Goal: Information Seeking & Learning: Learn about a topic

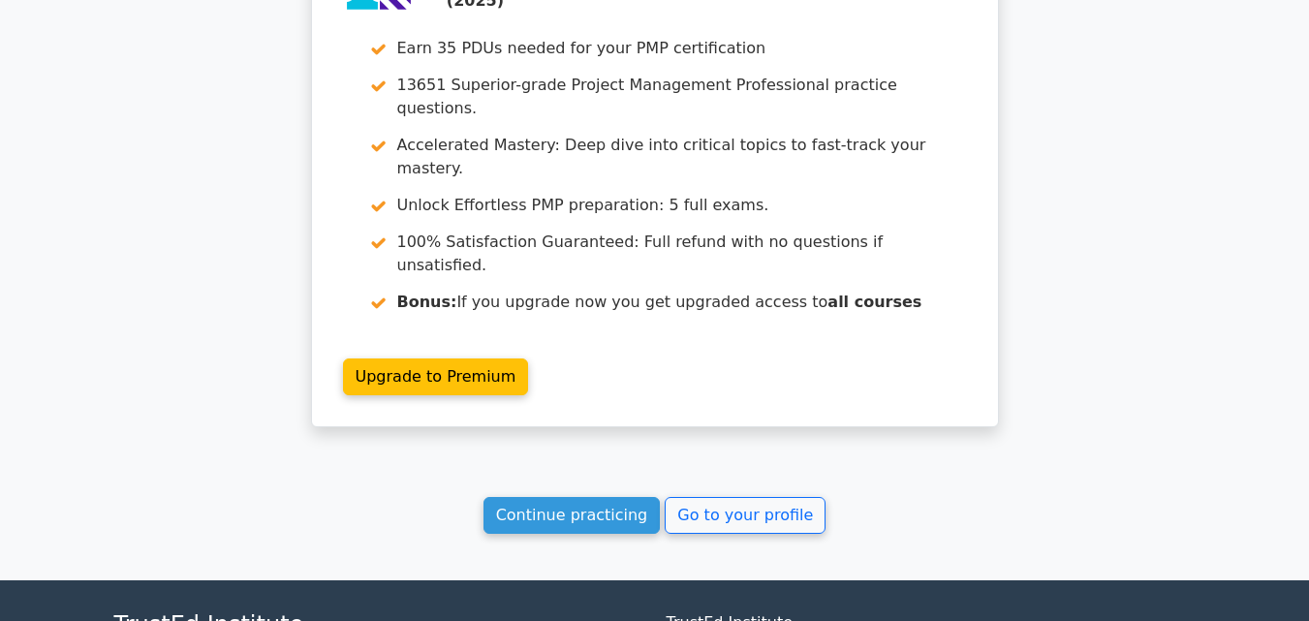
scroll to position [3517, 0]
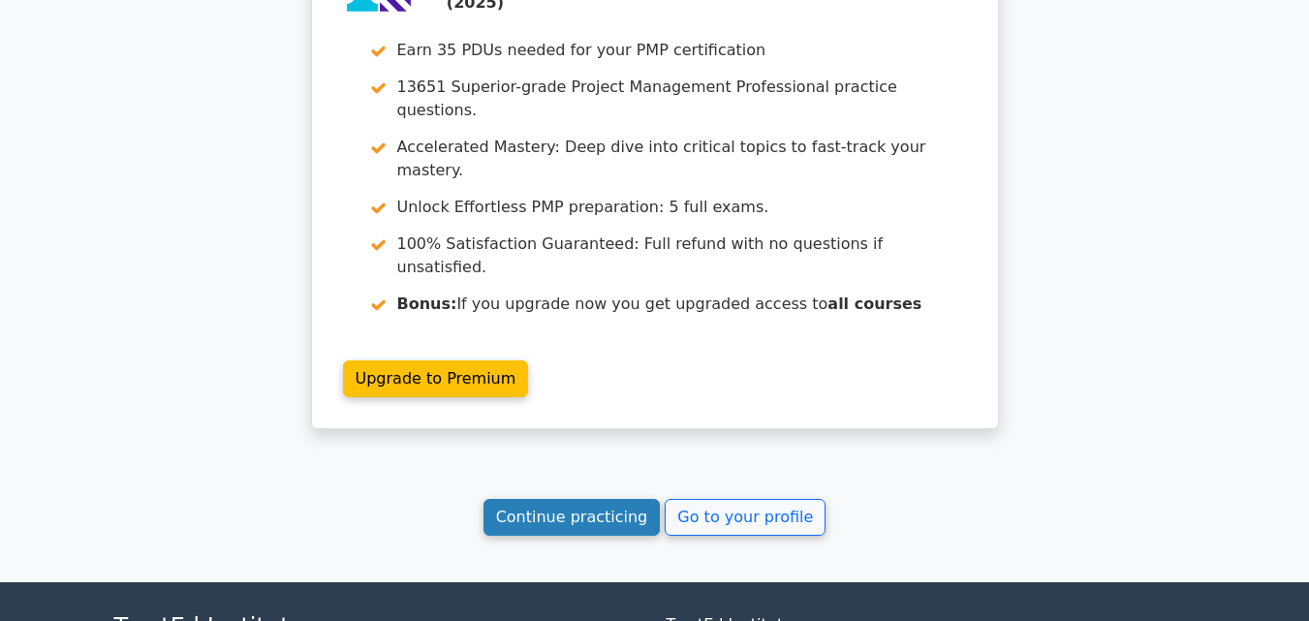
click at [567, 499] on link "Continue practicing" at bounding box center [572, 517] width 177 height 37
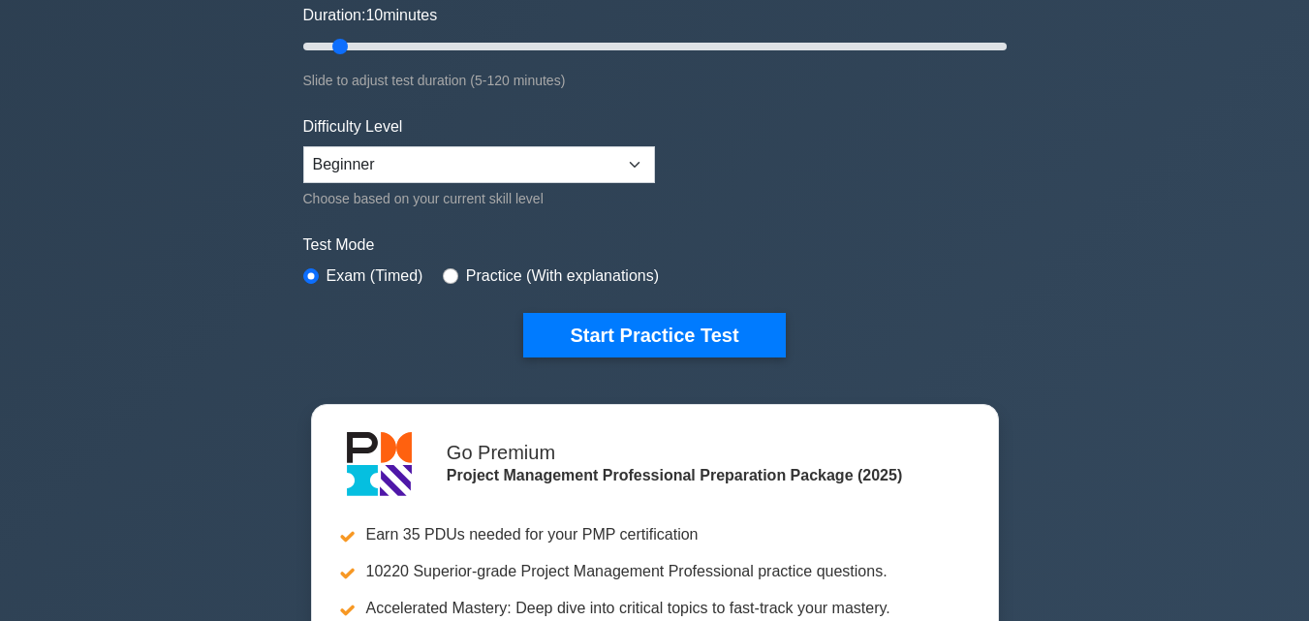
scroll to position [365, 0]
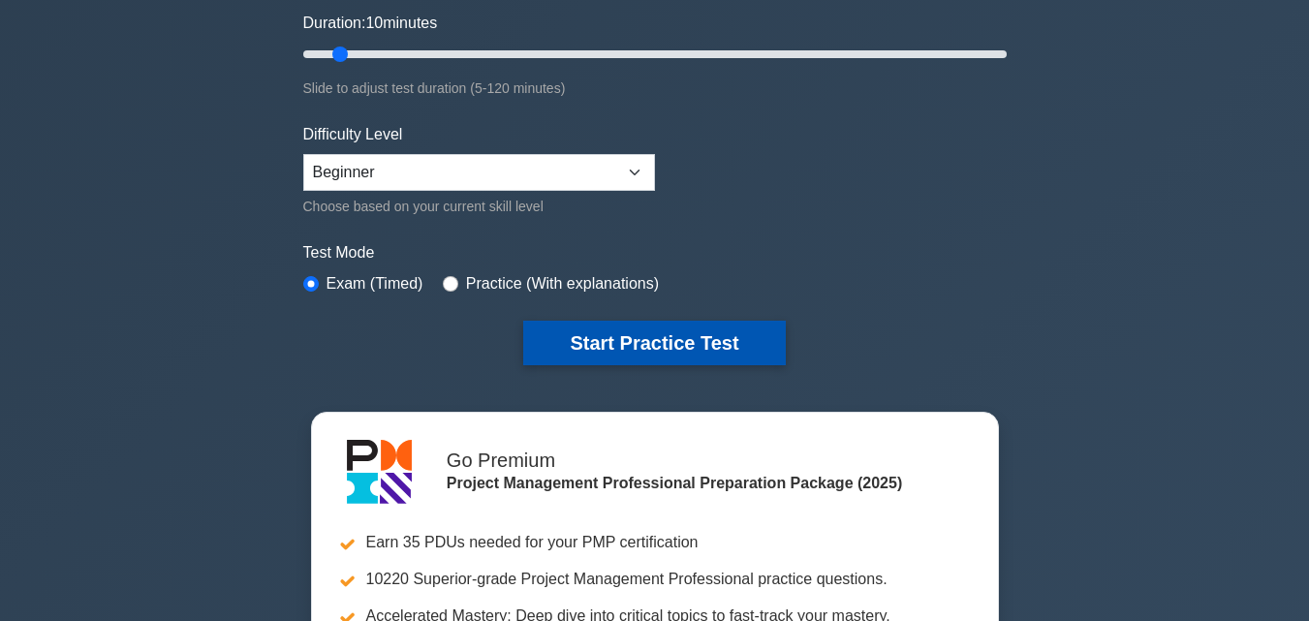
click at [600, 359] on button "Start Practice Test" at bounding box center [654, 343] width 262 height 45
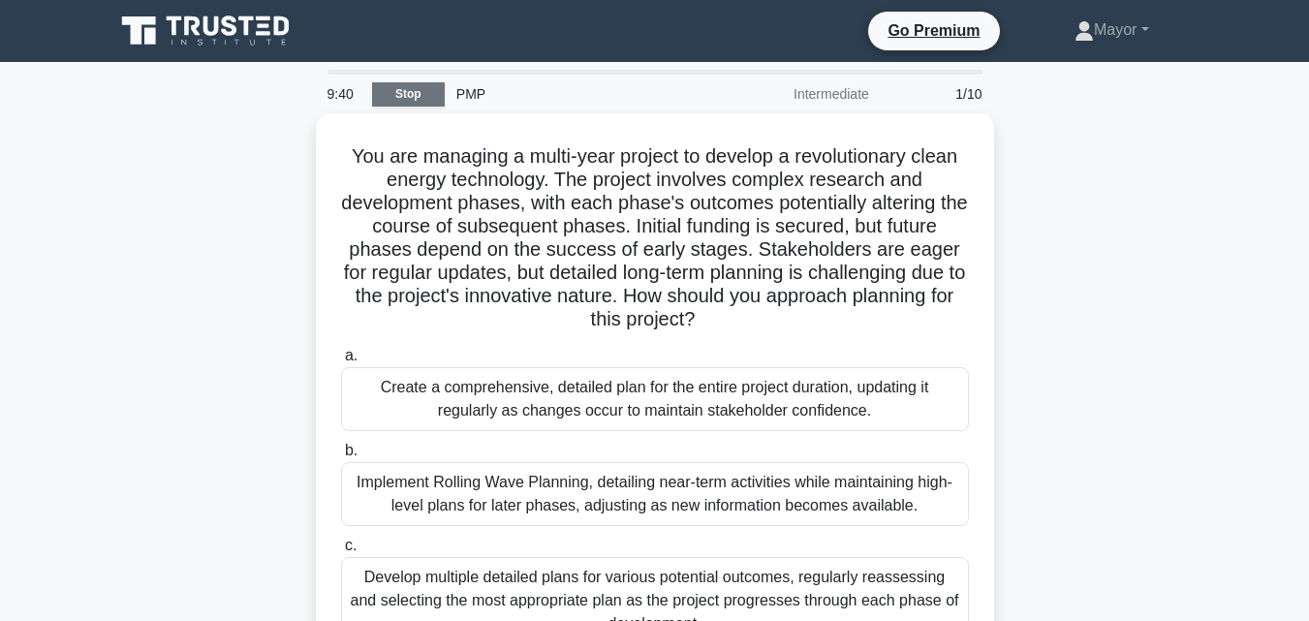
click at [439, 86] on link "Stop" at bounding box center [408, 94] width 73 height 24
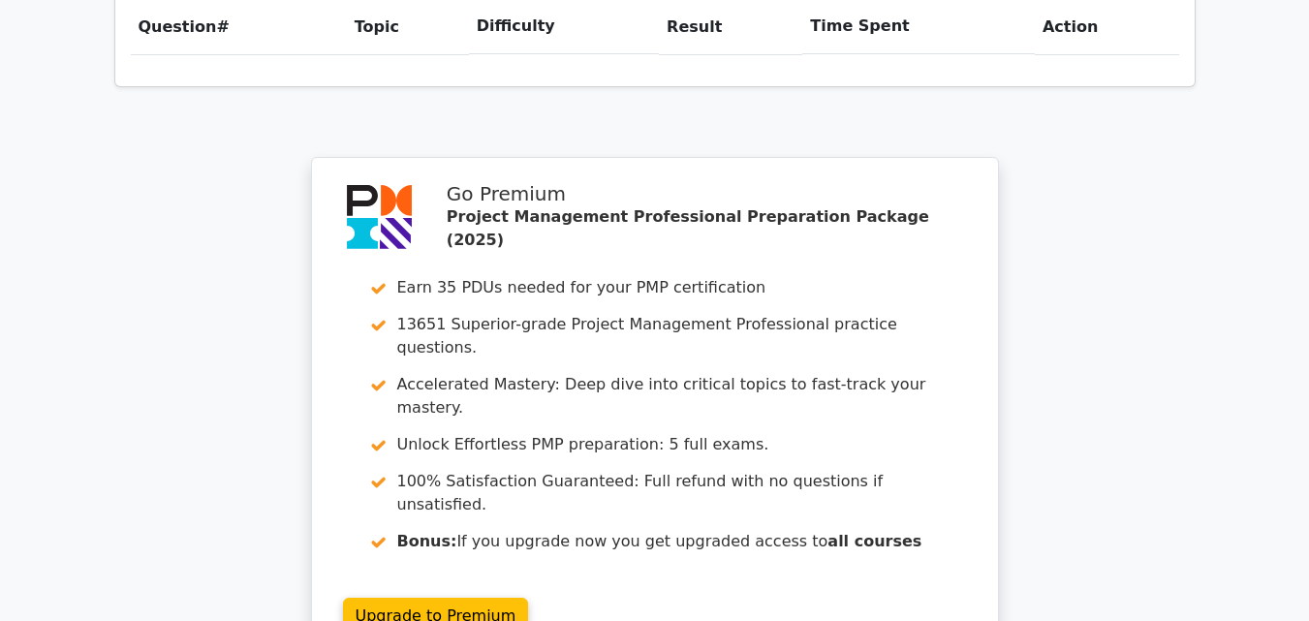
scroll to position [1762, 0]
